Goal: Navigation & Orientation: Find specific page/section

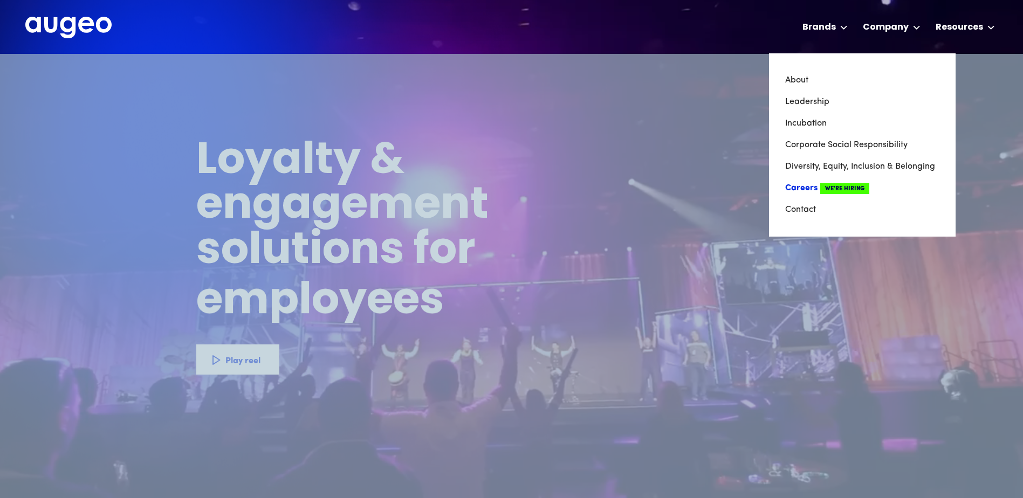
click at [805, 188] on link "Careers We're Hiring" at bounding box center [862, 188] width 154 height 22
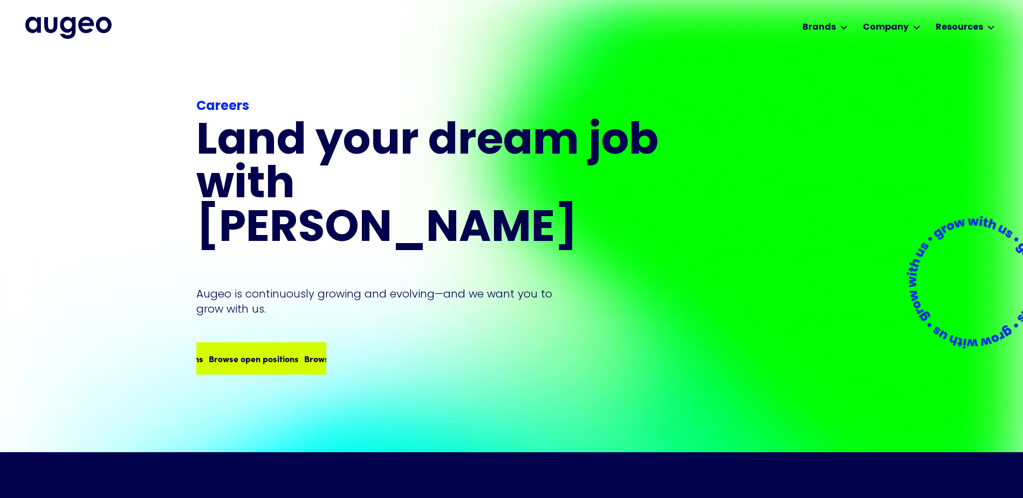
click at [290, 352] on div "Browse open positions Browse open positions Browse open positions Browse open p…" at bounding box center [284, 358] width 382 height 13
